Goal: Contribute content: Add original content to the website for others to see

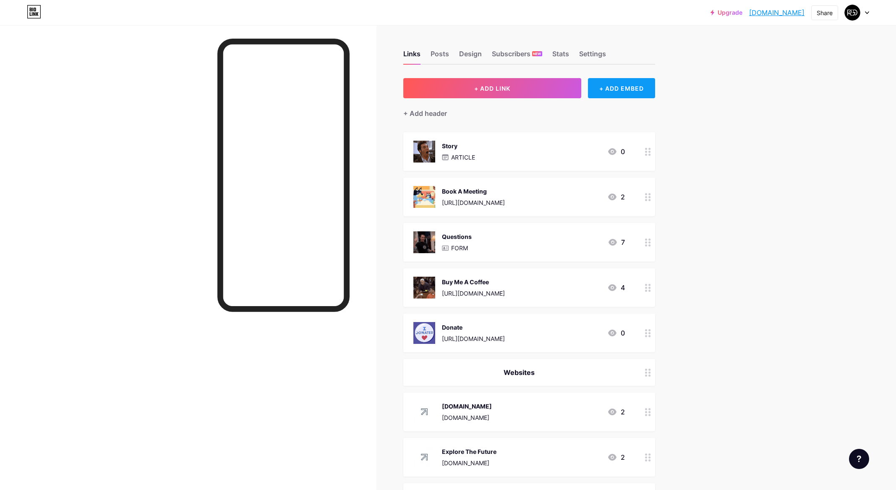
click at [642, 90] on div "+ ADD EMBED" at bounding box center [621, 88] width 67 height 20
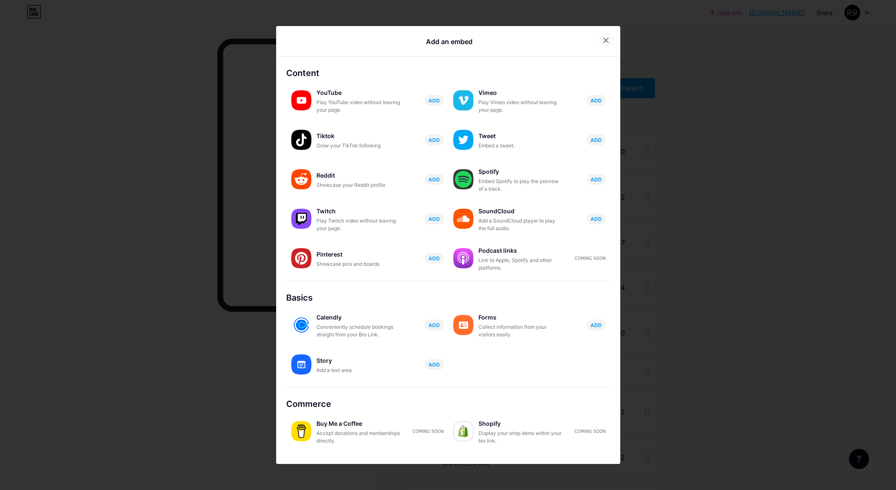
click at [603, 40] on icon at bounding box center [606, 40] width 7 height 7
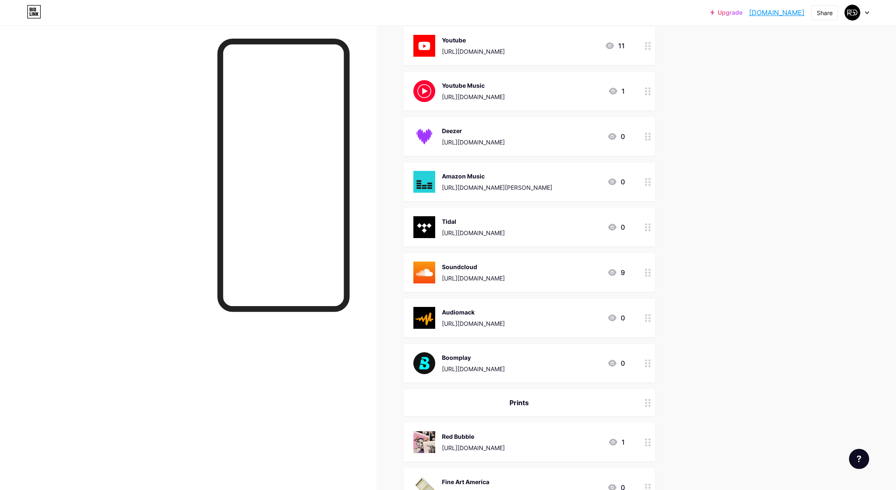
scroll to position [721, 0]
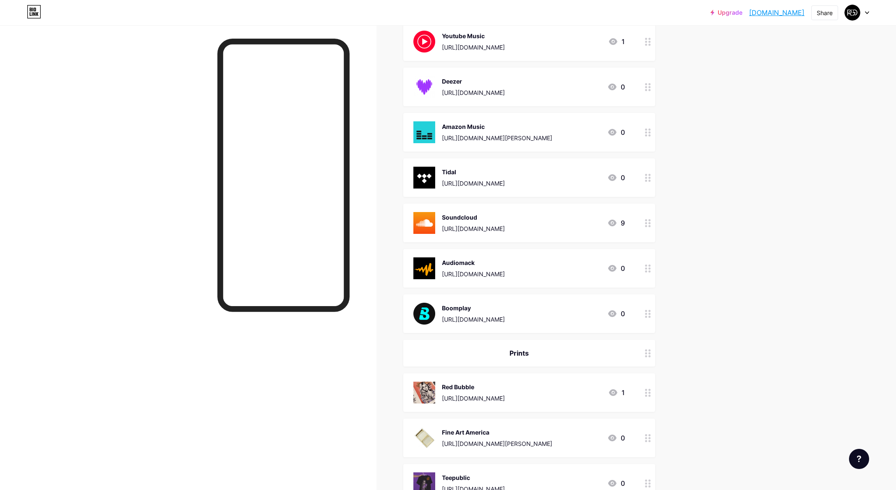
click at [610, 268] on icon at bounding box center [612, 268] width 8 height 7
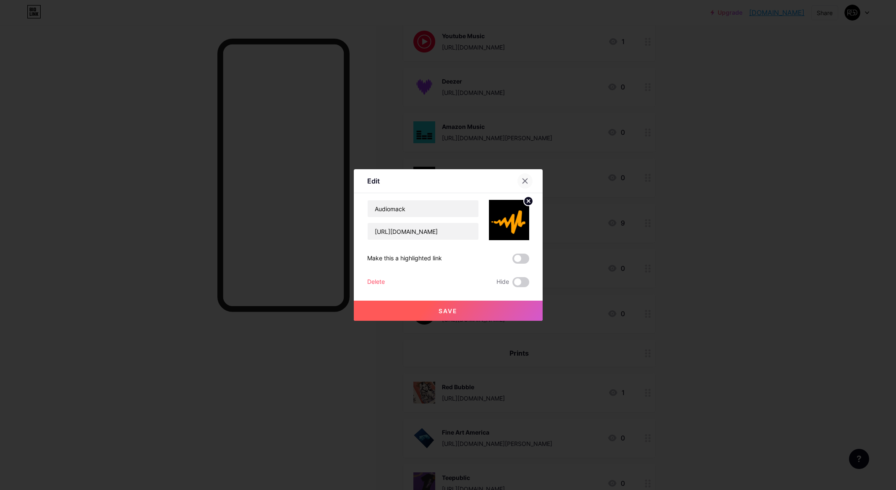
click at [524, 180] on icon at bounding box center [524, 181] width 5 height 5
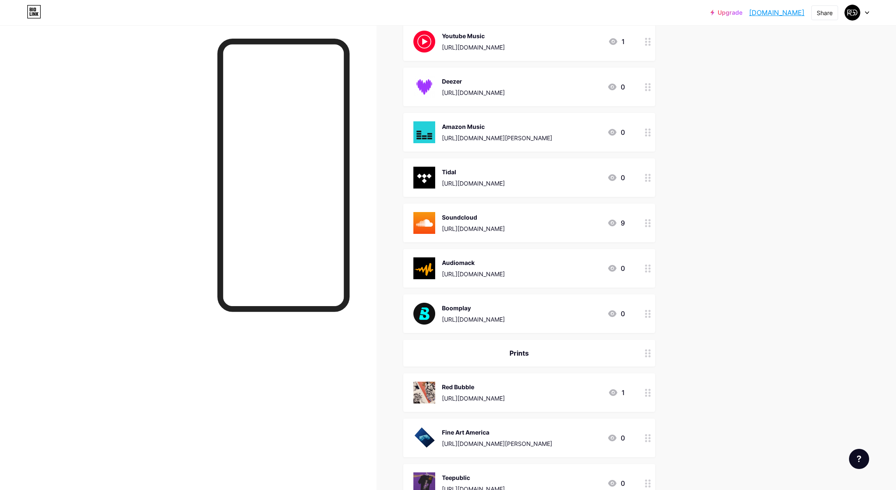
click at [647, 267] on icon at bounding box center [648, 268] width 6 height 8
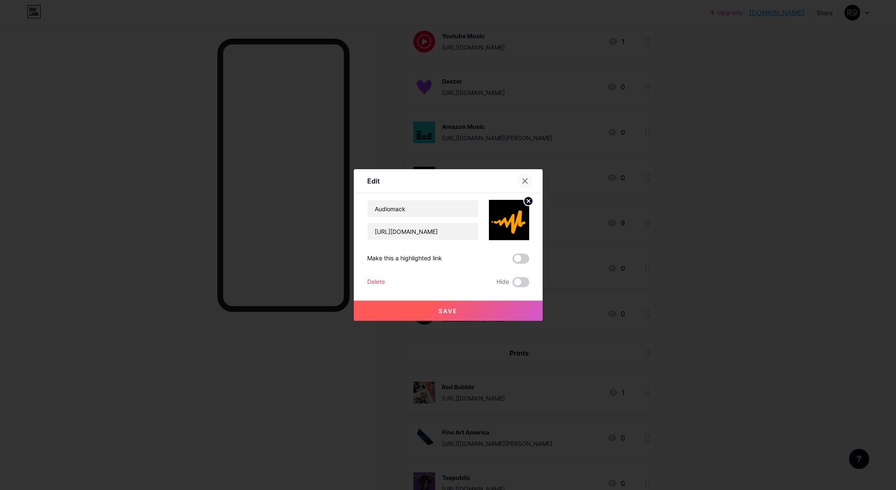
click at [527, 177] on div at bounding box center [524, 180] width 15 height 15
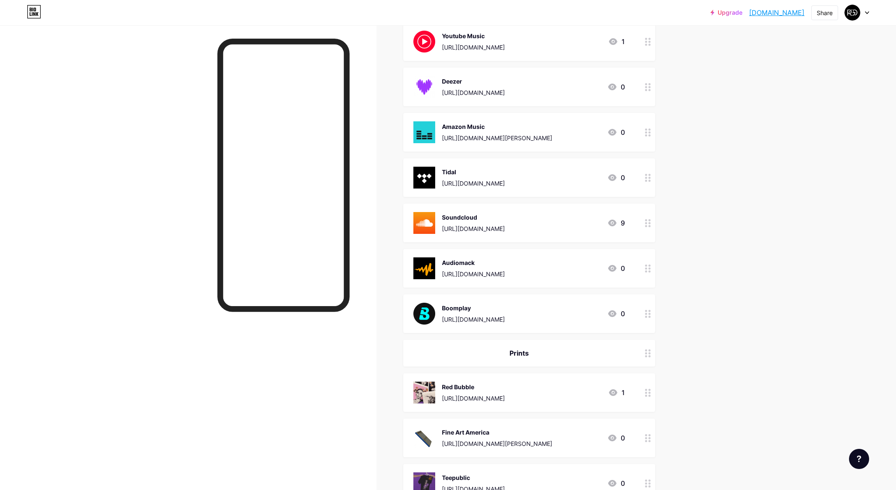
click at [571, 307] on div "Boomplay [URL][DOMAIN_NAME] 0" at bounding box center [518, 314] width 211 height 22
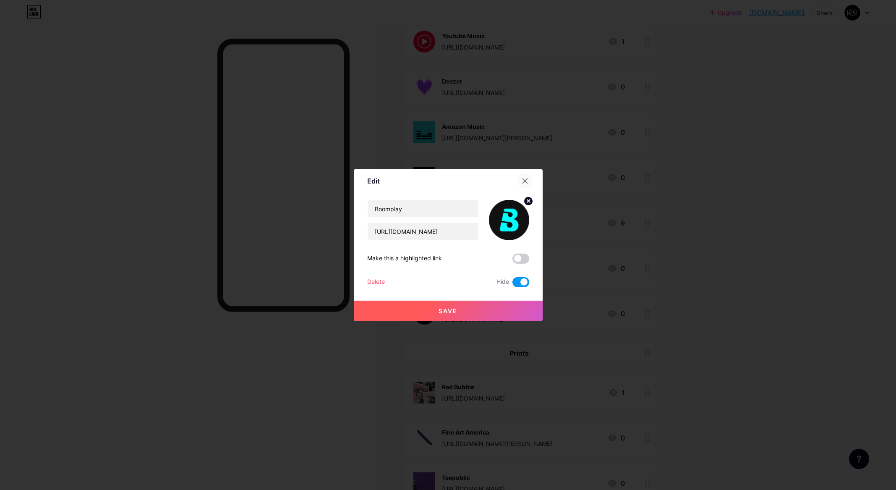
click at [522, 180] on icon at bounding box center [525, 181] width 7 height 7
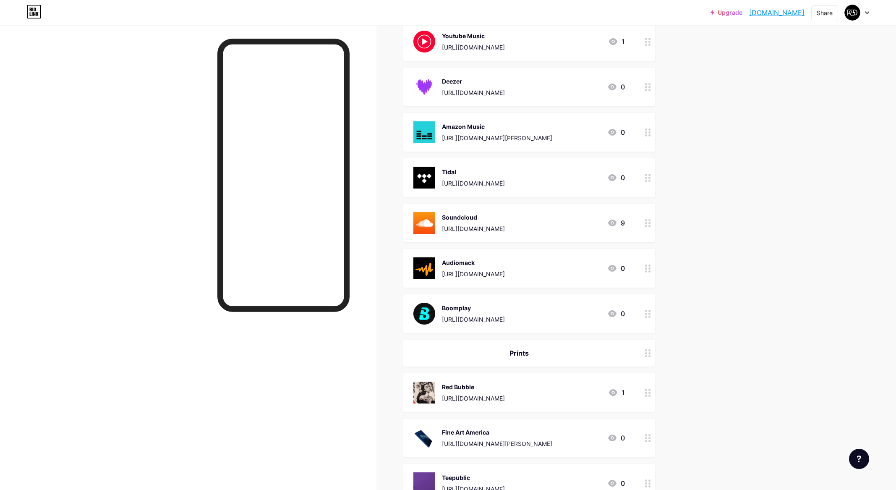
click at [643, 266] on div at bounding box center [648, 268] width 14 height 39
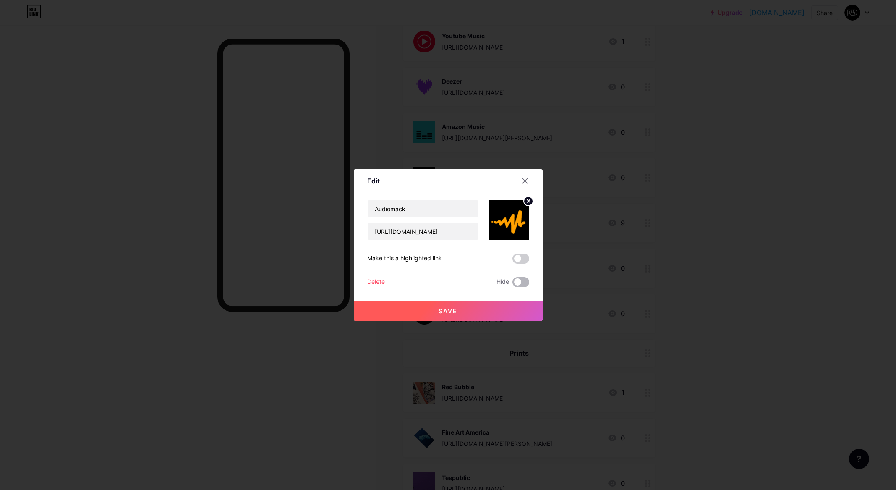
click at [523, 282] on span at bounding box center [520, 282] width 17 height 10
click at [512, 284] on input "checkbox" at bounding box center [512, 284] width 0 height 0
click at [497, 310] on button "Save" at bounding box center [448, 310] width 189 height 20
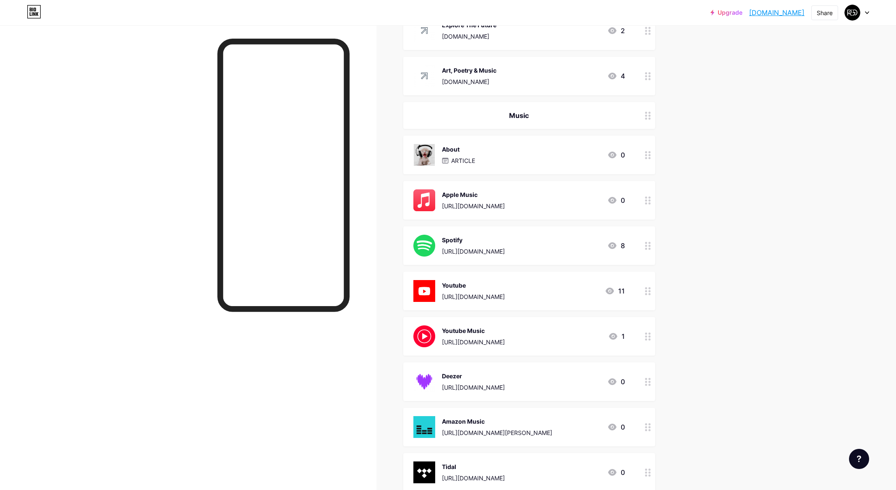
scroll to position [425, 0]
click at [505, 237] on div "Spotify" at bounding box center [473, 241] width 63 height 9
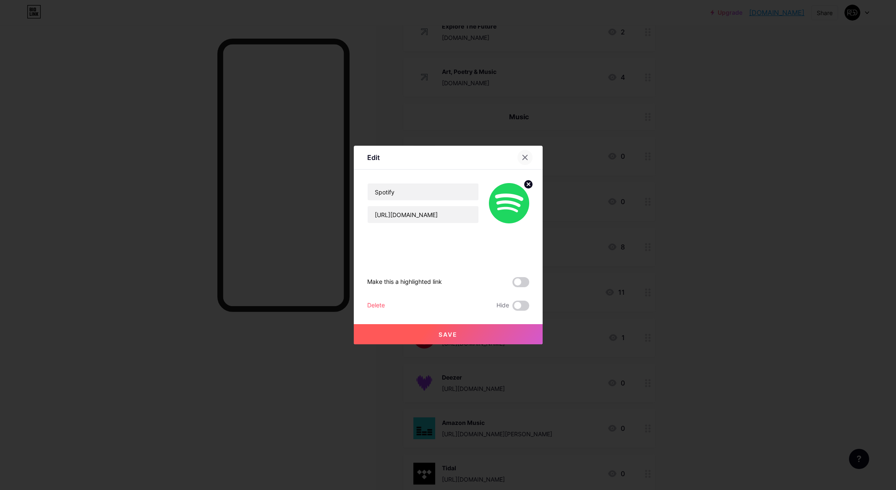
click at [524, 157] on icon at bounding box center [524, 157] width 5 height 5
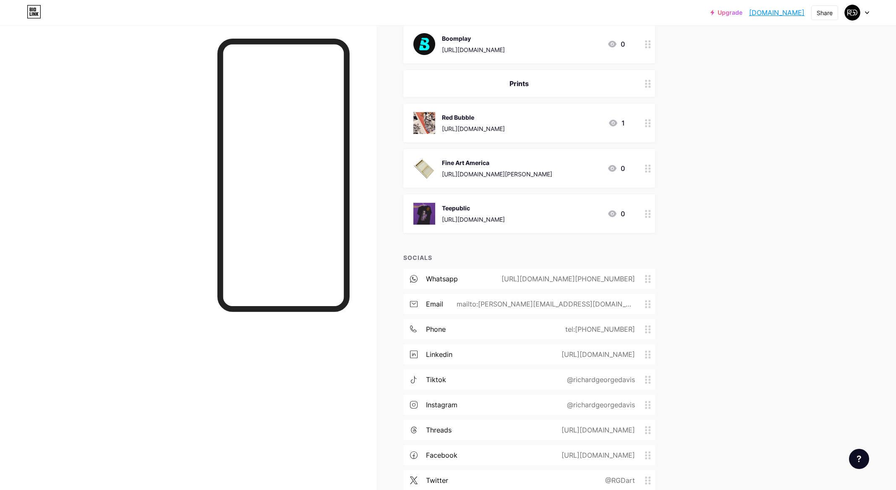
scroll to position [984, 0]
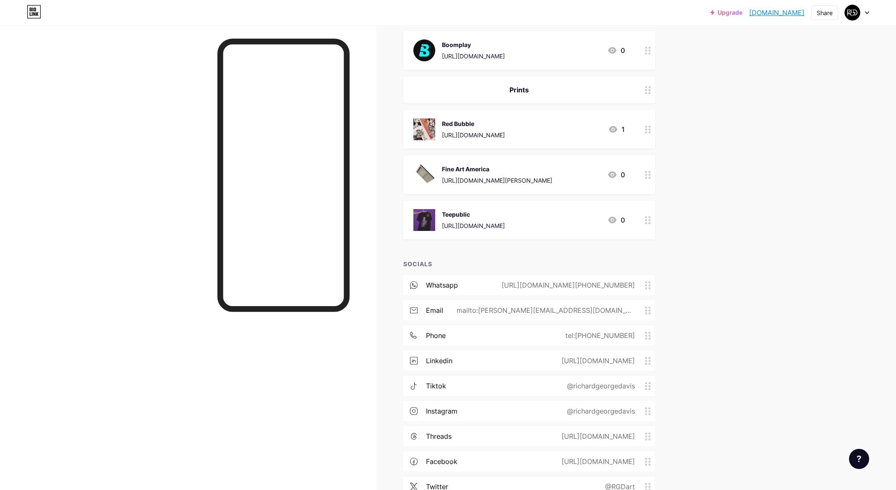
click at [649, 171] on circle at bounding box center [649, 172] width 2 height 2
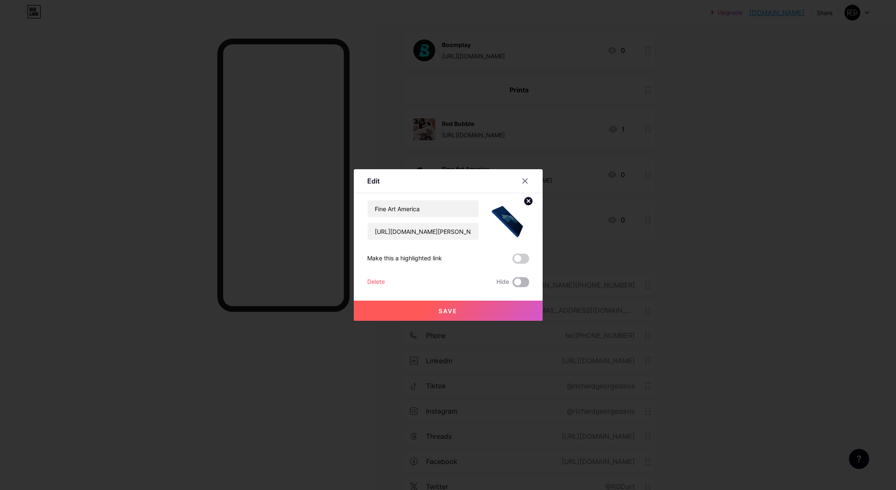
click at [521, 282] on span at bounding box center [520, 282] width 17 height 10
click at [512, 284] on input "checkbox" at bounding box center [512, 284] width 0 height 0
click at [513, 306] on button "Save" at bounding box center [448, 310] width 189 height 20
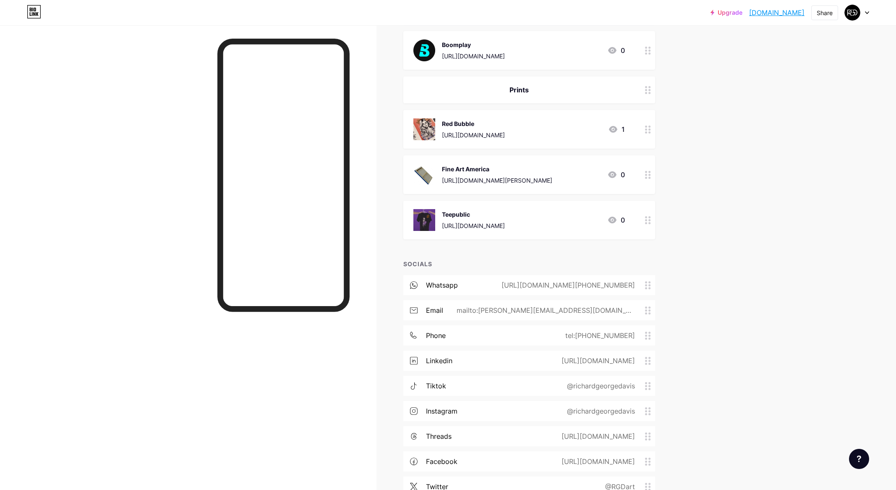
click at [648, 173] on icon at bounding box center [648, 175] width 6 height 8
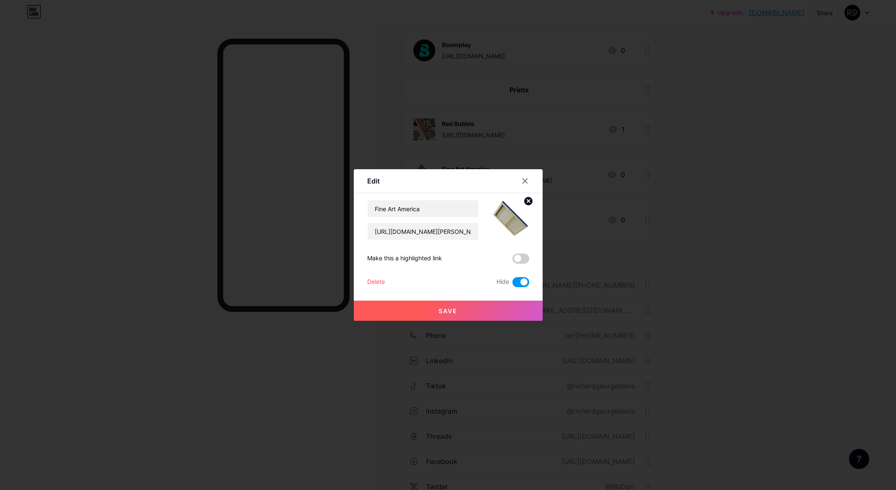
click at [520, 281] on span at bounding box center [520, 282] width 17 height 10
click at [512, 284] on input "checkbox" at bounding box center [512, 284] width 0 height 0
click at [483, 314] on button "Save" at bounding box center [448, 310] width 189 height 20
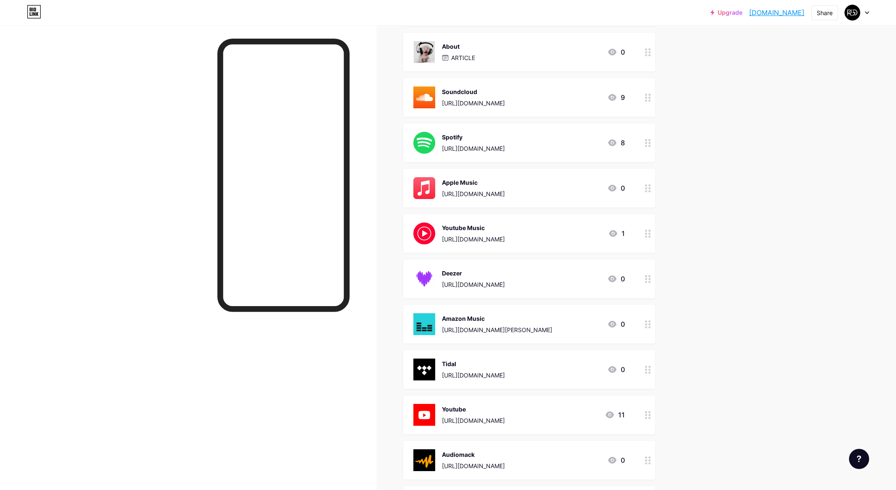
scroll to position [525, 0]
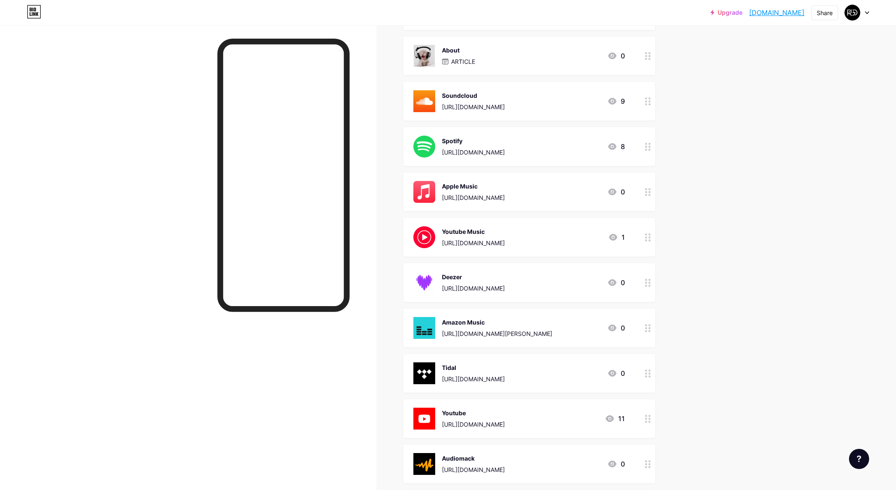
drag, startPoint x: 567, startPoint y: 407, endPoint x: 564, endPoint y: 305, distance: 102.0
click at [564, 304] on span "Story ARTICLE 0 Book A Meeting [URL][DOMAIN_NAME] 2 Questions FORM 7 Buy Me A C…" at bounding box center [529, 152] width 252 height 1091
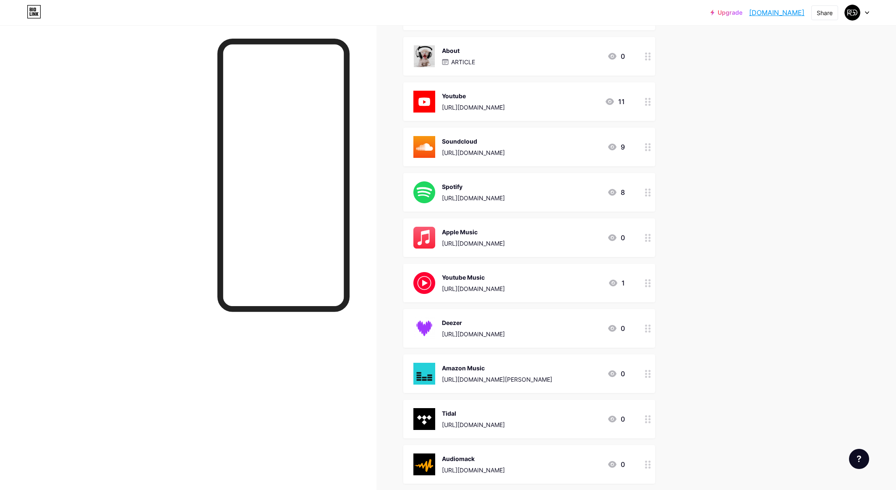
scroll to position [520, 0]
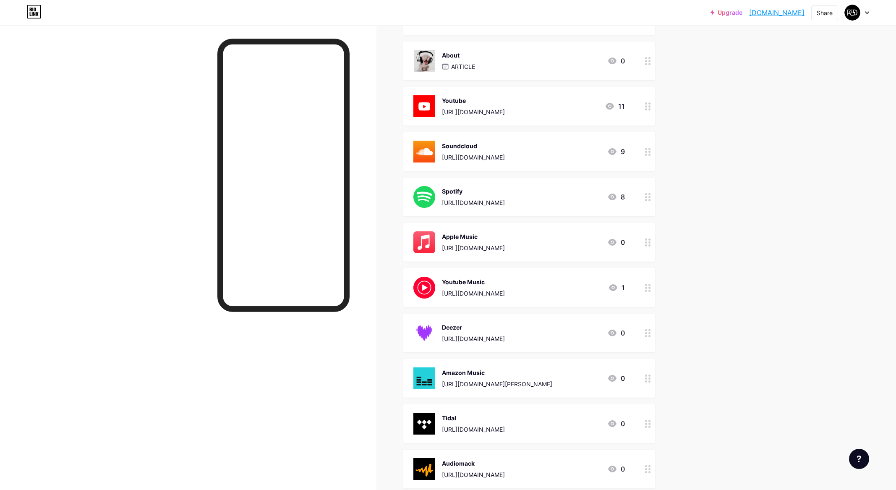
click at [505, 96] on div "Youtube" at bounding box center [473, 100] width 63 height 9
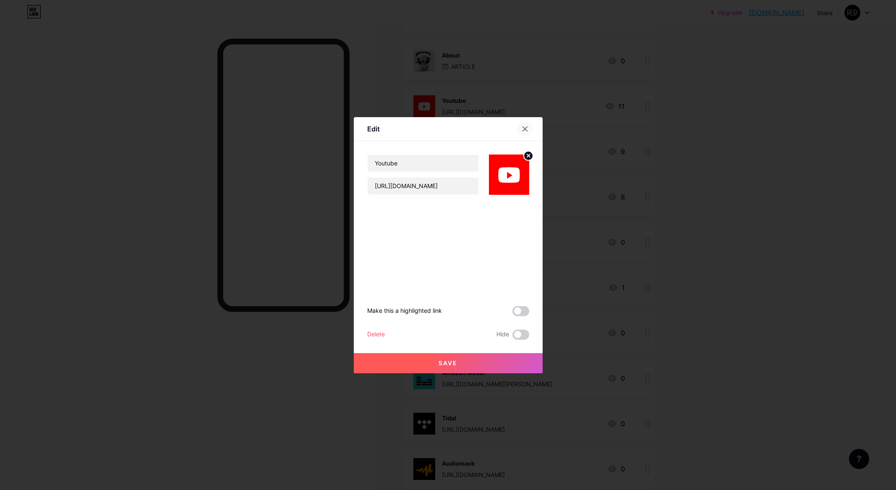
click at [526, 126] on icon at bounding box center [525, 128] width 7 height 7
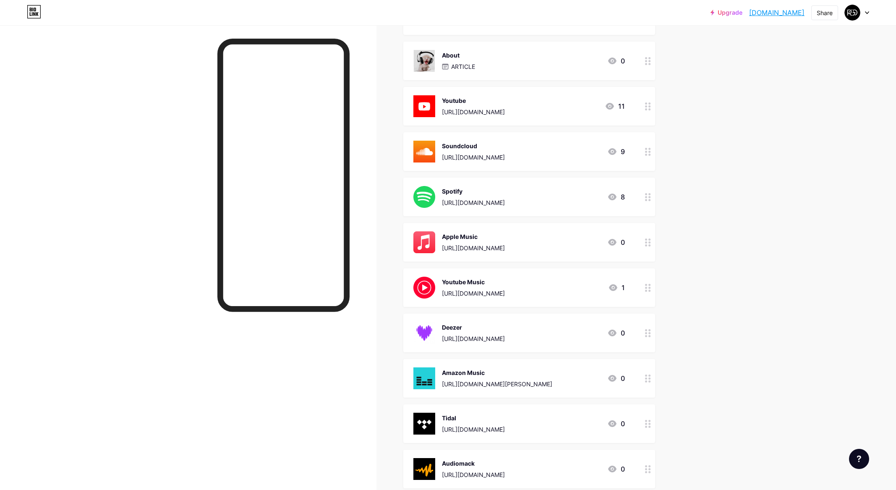
click at [501, 100] on div "Youtube" at bounding box center [473, 100] width 63 height 9
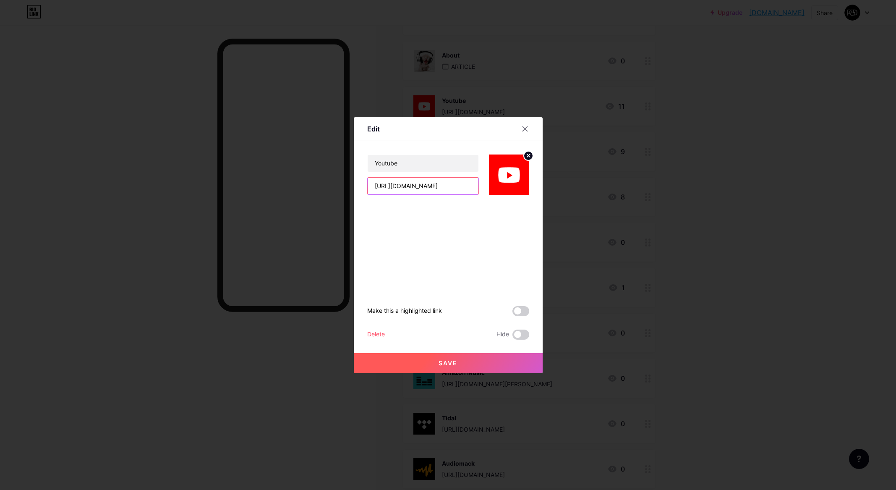
scroll to position [0, 199]
drag, startPoint x: 446, startPoint y: 185, endPoint x: 529, endPoint y: 187, distance: 83.1
click at [545, 186] on div "Edit Youtube [URL][DOMAIN_NAME] Make this a highlighted link Delete Hide Save Y…" at bounding box center [448, 245] width 896 height 490
click at [442, 189] on input "[URL][DOMAIN_NAME]" at bounding box center [423, 186] width 111 height 17
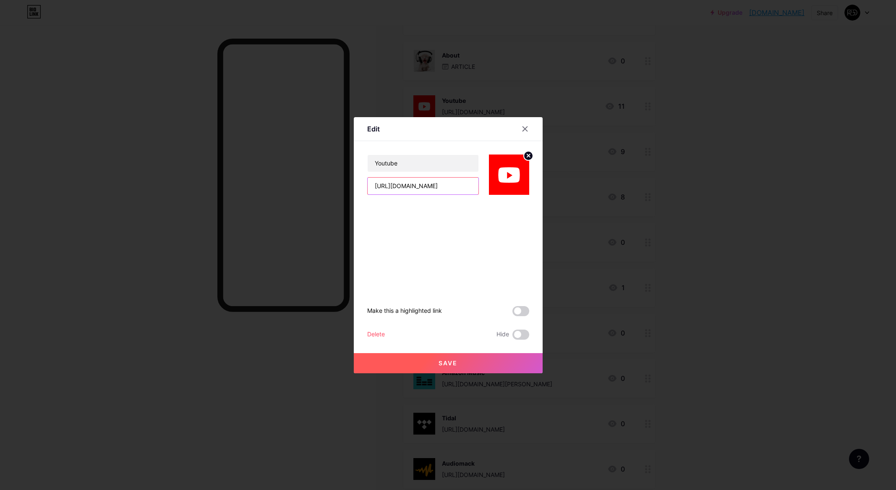
click at [442, 189] on input "[URL][DOMAIN_NAME]" at bounding box center [423, 186] width 111 height 17
paste input "e6znTjquizM"
type input "[URL][DOMAIN_NAME]"
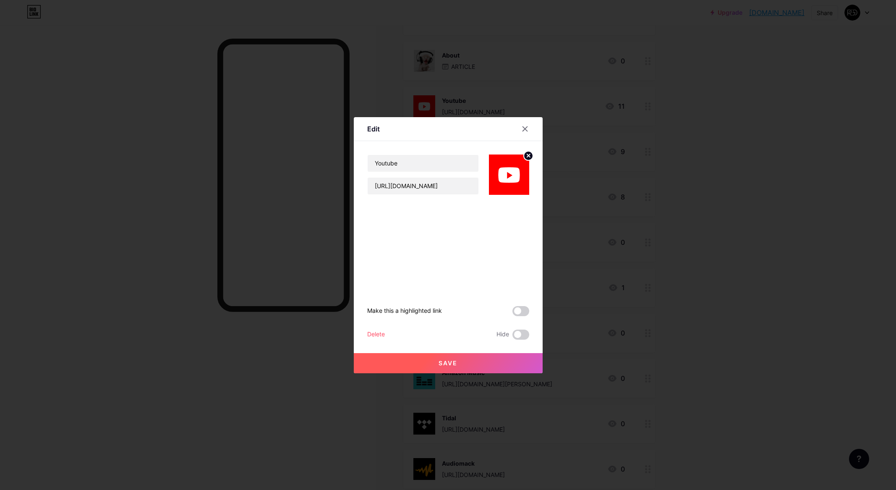
click at [488, 365] on button "Save" at bounding box center [448, 363] width 189 height 20
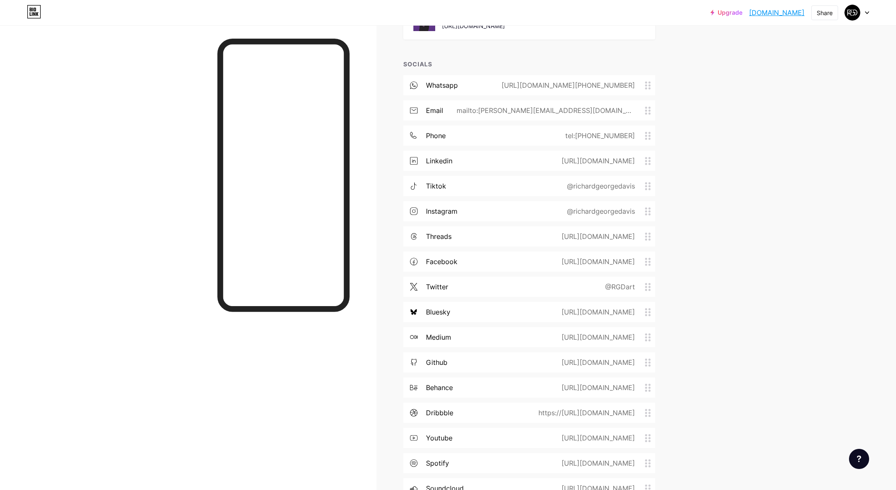
scroll to position [1181, 0]
drag, startPoint x: 466, startPoint y: 184, endPoint x: 476, endPoint y: 180, distance: 10.2
click at [476, 180] on div "tiktok @richardgeorgedavis" at bounding box center [529, 188] width 252 height 20
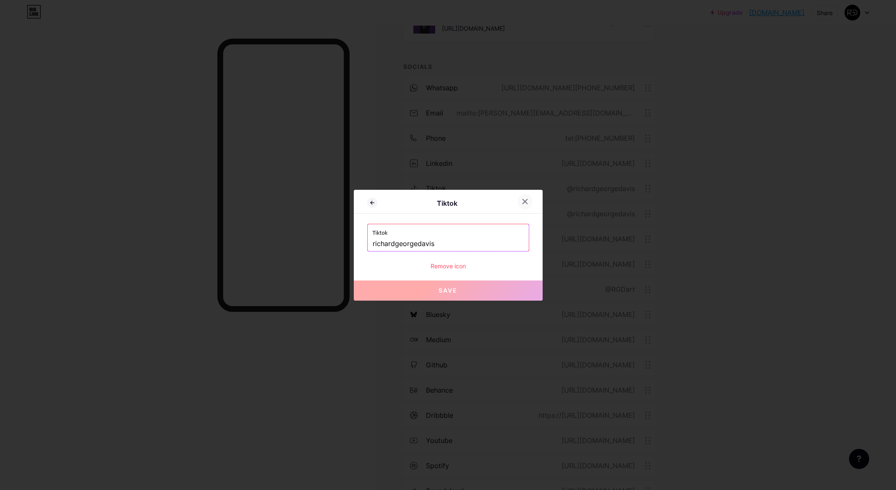
click at [526, 203] on icon at bounding box center [524, 201] width 5 height 5
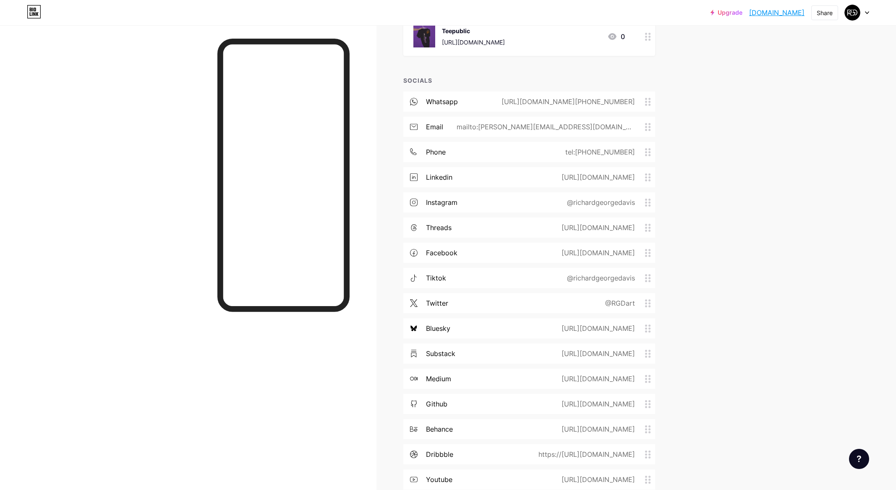
scroll to position [1167, 0]
